Goal: Navigation & Orientation: Find specific page/section

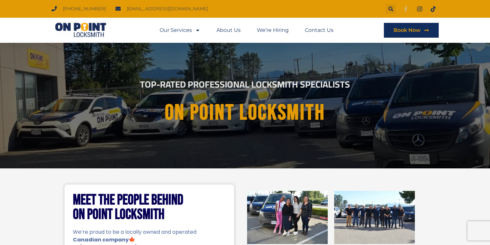
click at [405, 9] on icon at bounding box center [406, 9] width 6 height 6
click at [451, 204] on div "Meet the People Behind On Point Locksmith We’re proud to be a locally owned and…" at bounding box center [245, 248] width 490 height 158
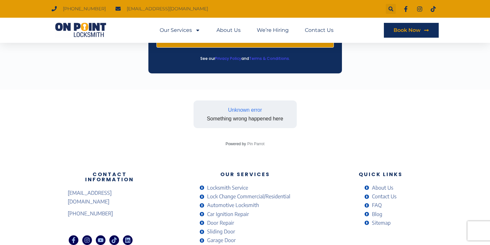
scroll to position [1173, 0]
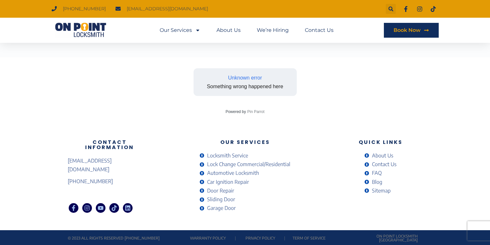
click at [402, 85] on div "Unknown error Something wrong happened here" at bounding box center [245, 82] width 356 height 38
click at [375, 157] on span "About Us" at bounding box center [381, 156] width 23 height 9
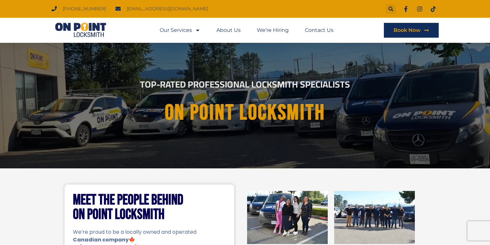
click at [435, 189] on div "Meet the People Behind On Point Locksmith We’re proud to be a locally owned and…" at bounding box center [245, 248] width 490 height 158
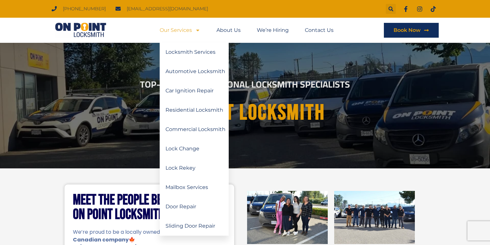
click at [179, 31] on link "Our Services" at bounding box center [180, 30] width 41 height 15
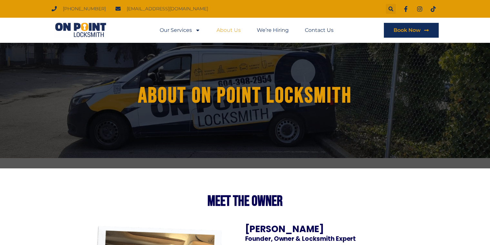
scroll to position [97, 0]
